Goal: Information Seeking & Learning: Learn about a topic

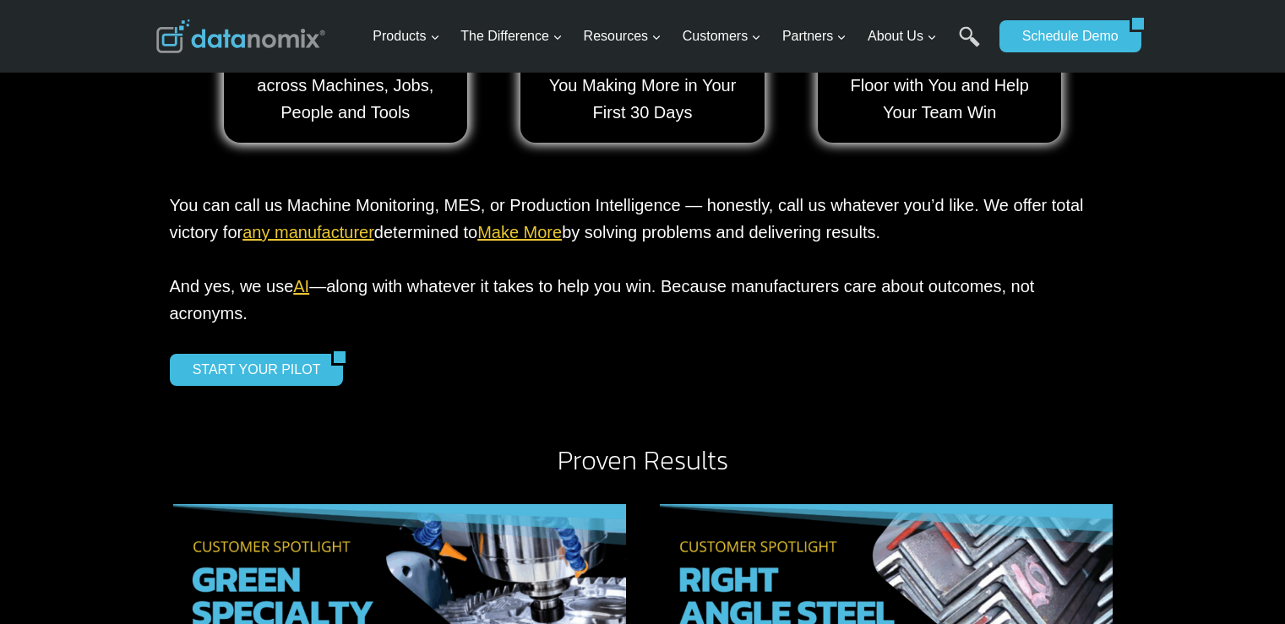
click at [524, 354] on div "START YOUR PILOT" at bounding box center [643, 370] width 946 height 32
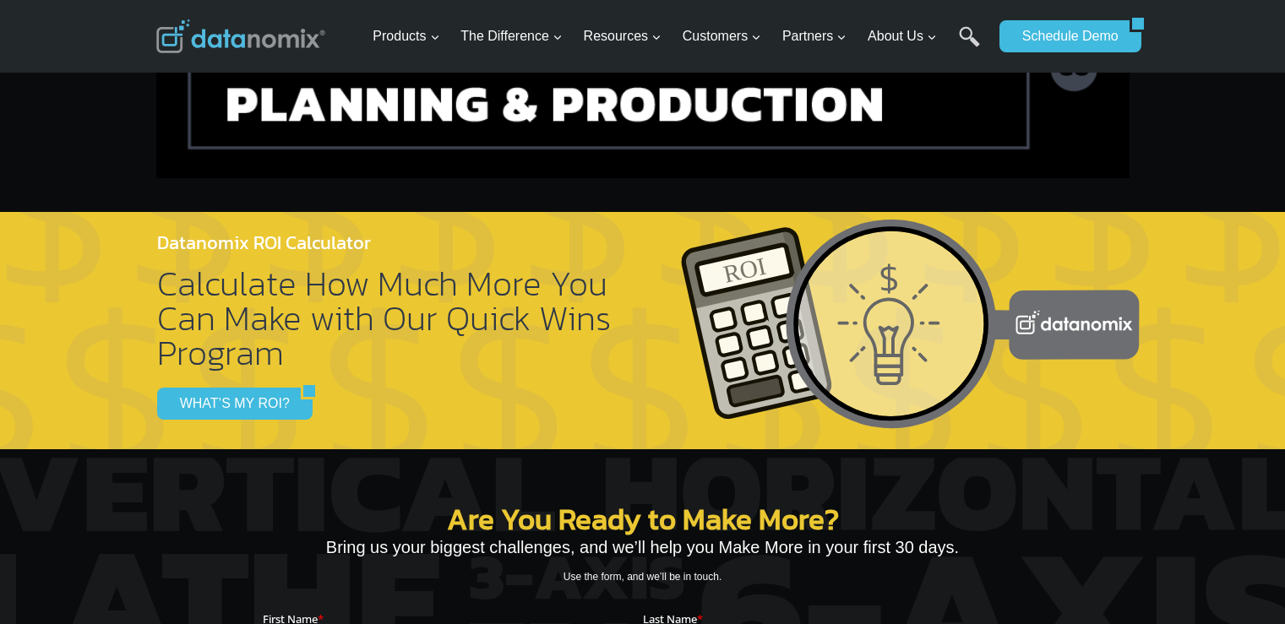
scroll to position [5658, 0]
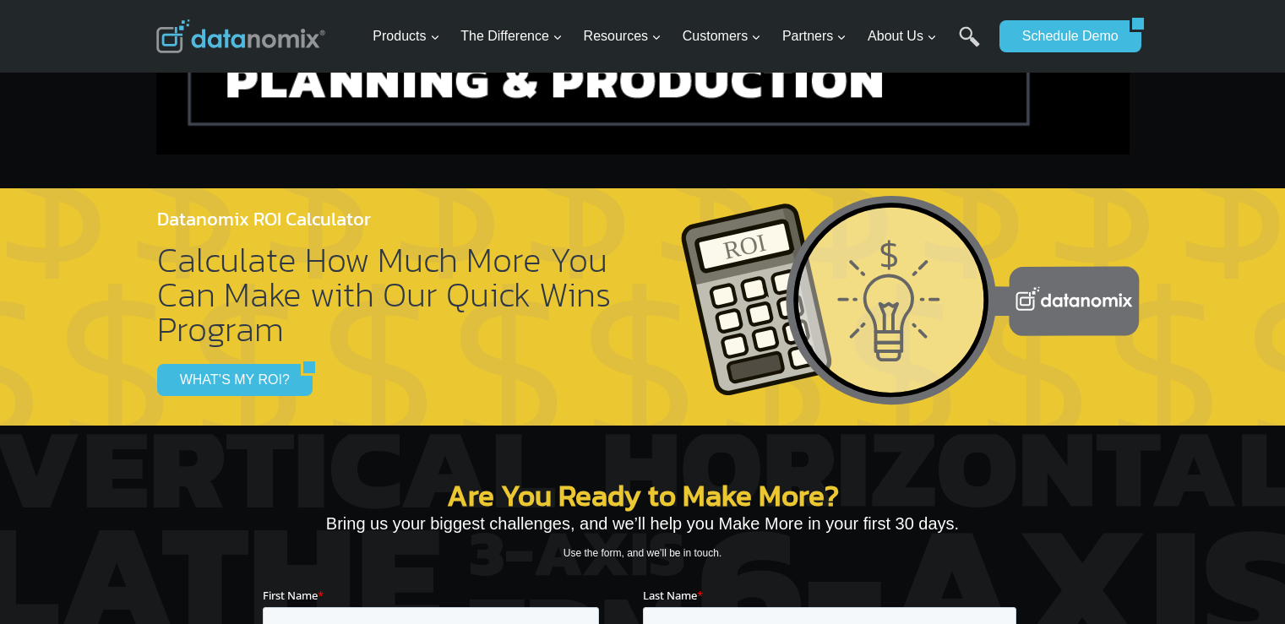
click at [1075, 88] on img at bounding box center [642, 42] width 973 height 225
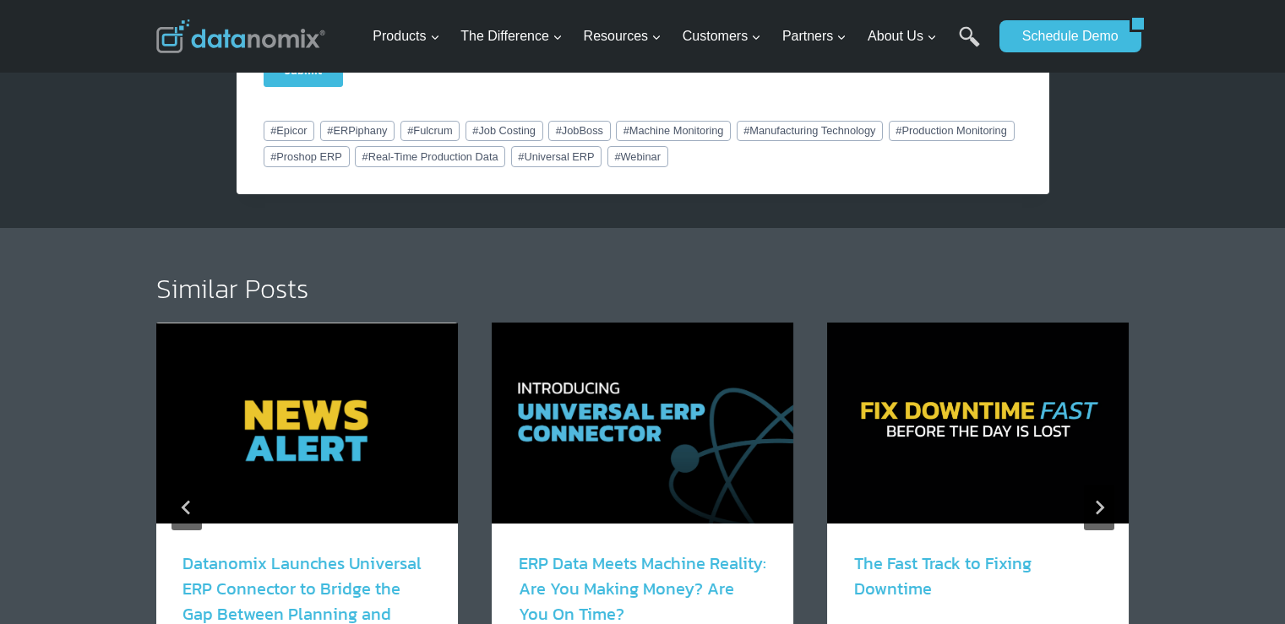
scroll to position [1773, 0]
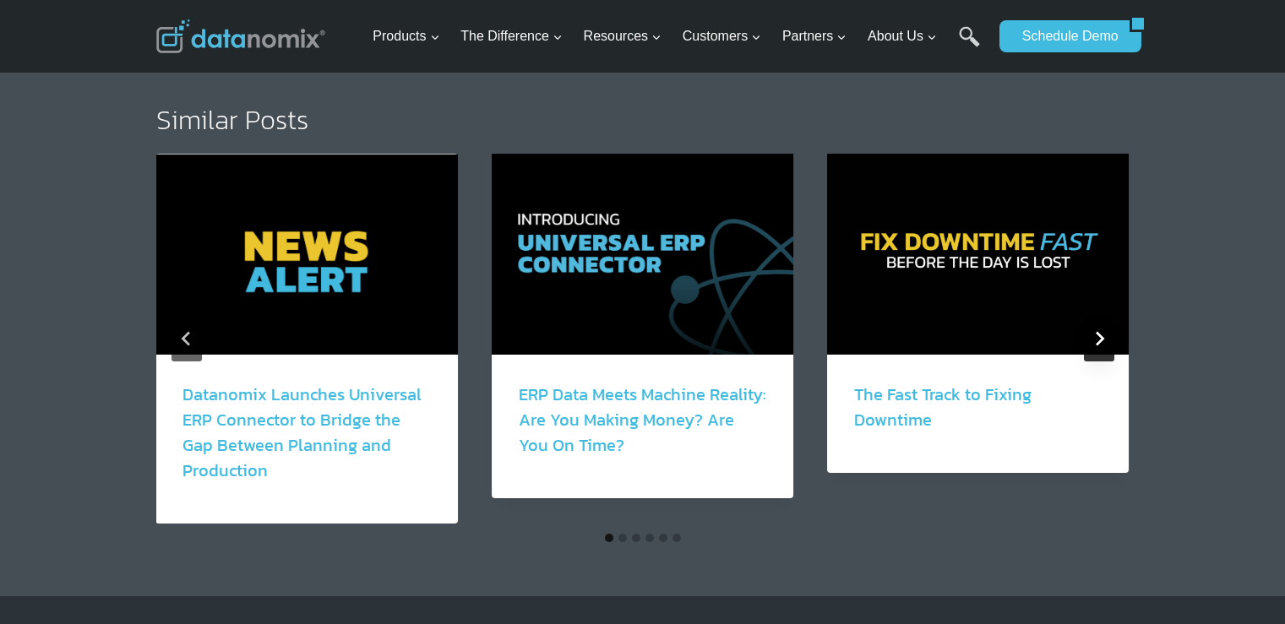
click at [1103, 322] on button "Next" at bounding box center [1099, 339] width 30 height 46
